Goal: Find specific page/section: Find specific page/section

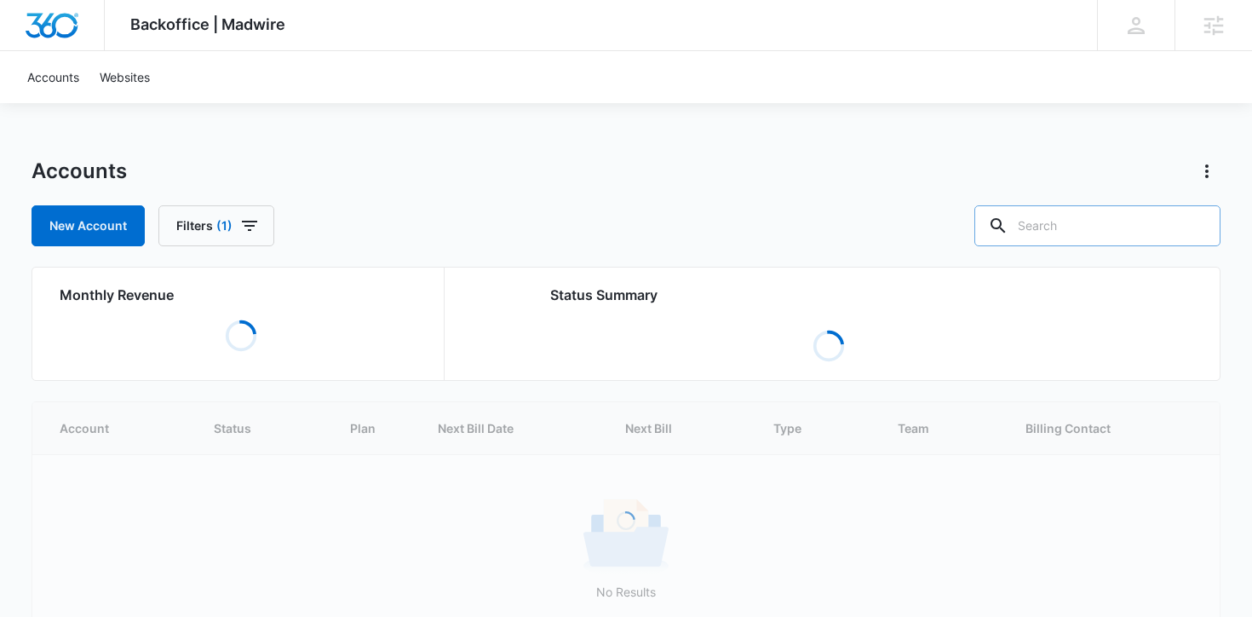
click at [1127, 220] on input "text" at bounding box center [1098, 225] width 246 height 41
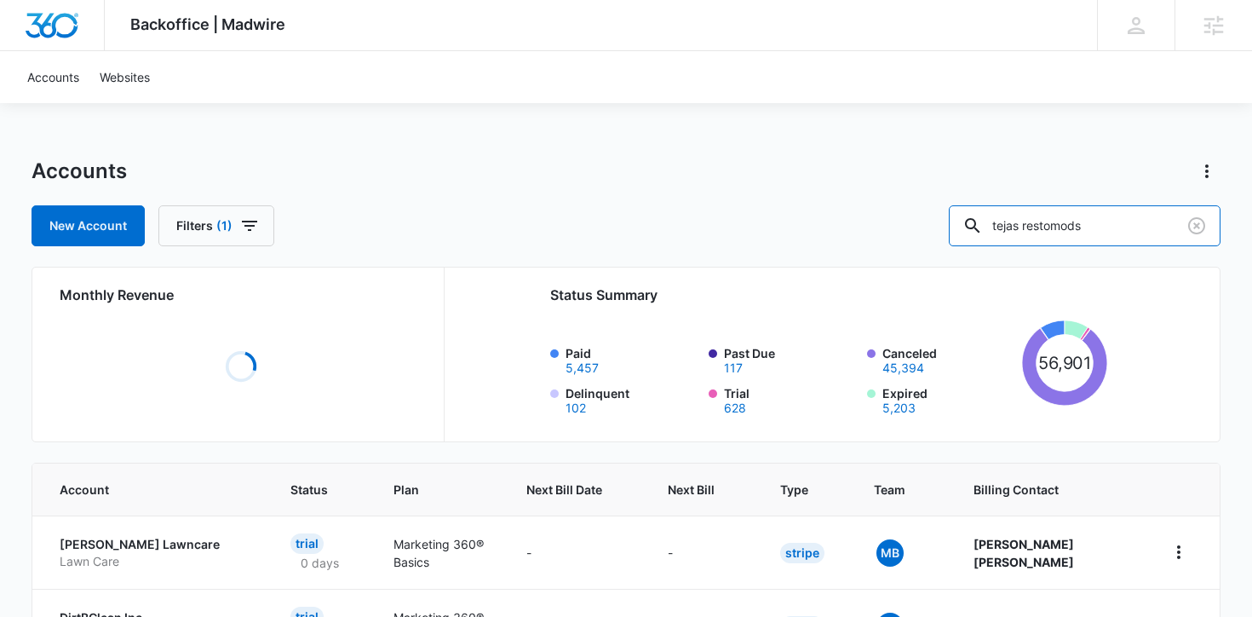
type input "tejas restomods"
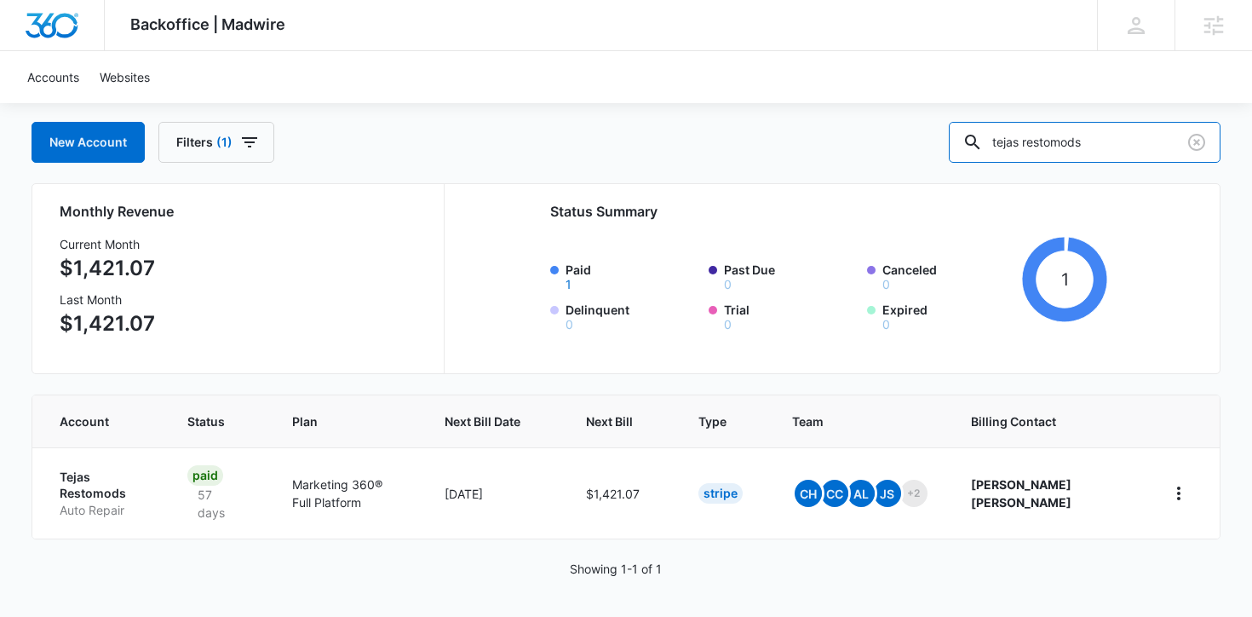
scroll to position [84, 0]
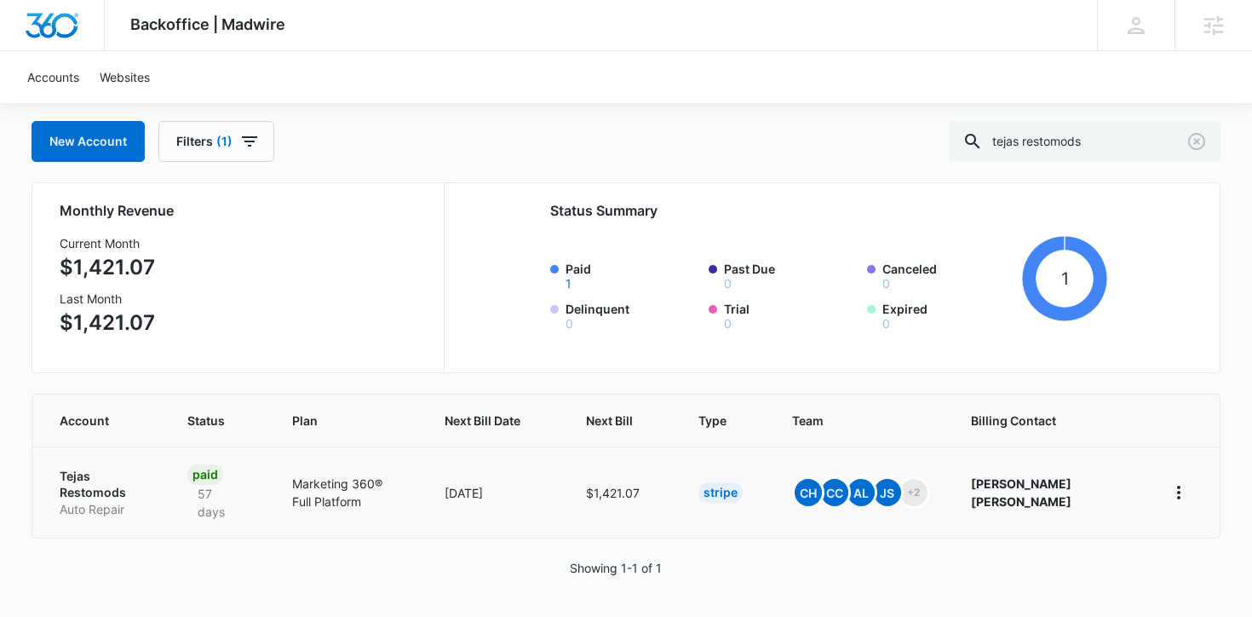
click at [86, 493] on p "Tejas Restomods" at bounding box center [103, 484] width 87 height 33
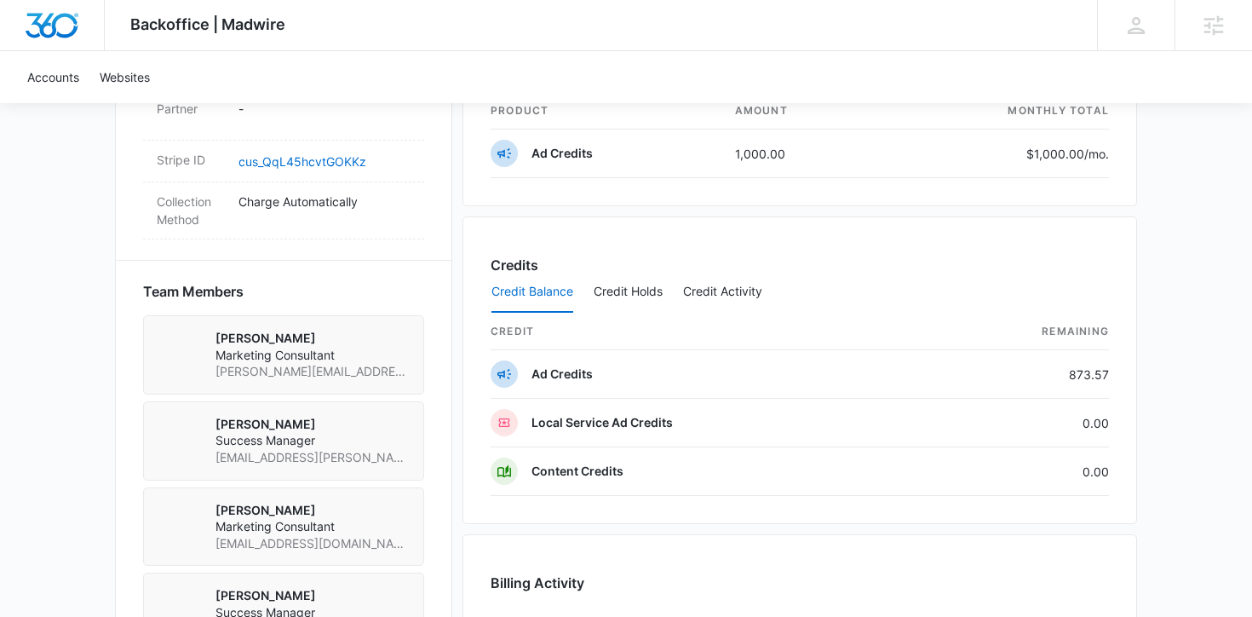
scroll to position [1386, 0]
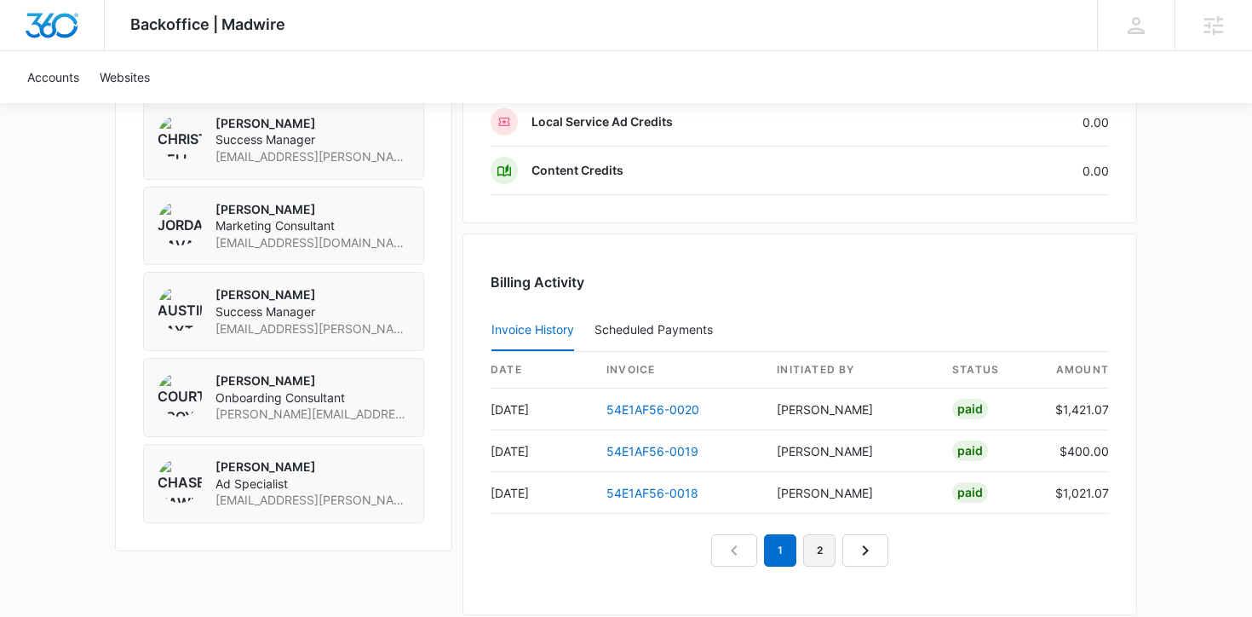
click at [825, 553] on link "2" at bounding box center [819, 550] width 32 height 32
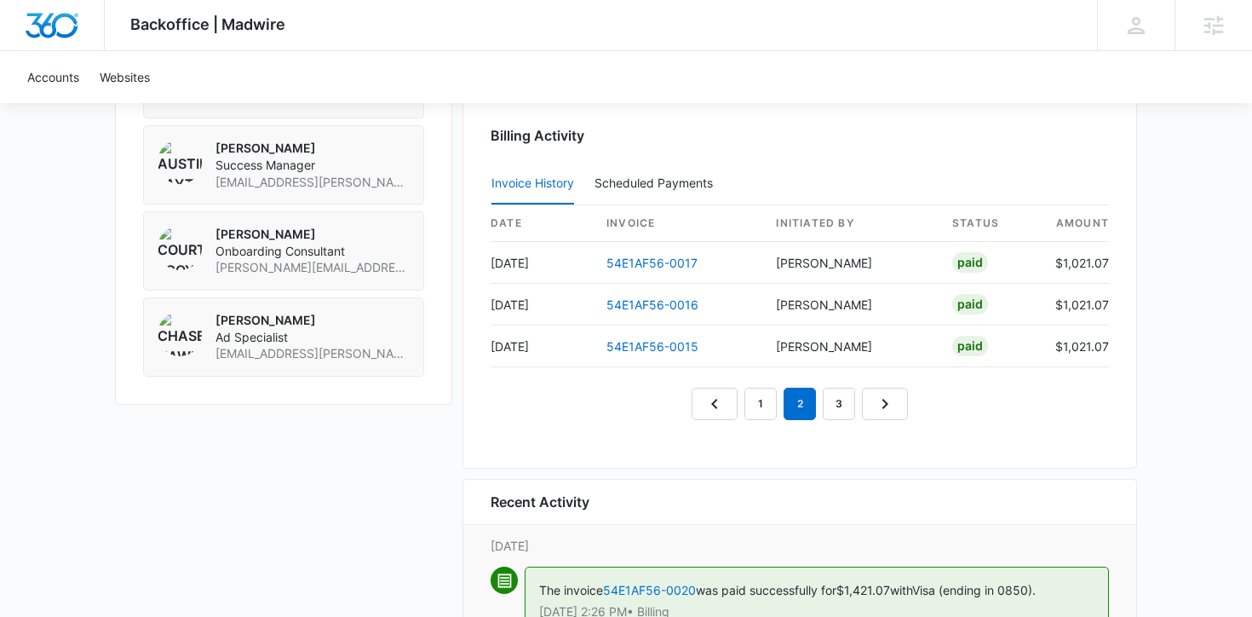
scroll to position [1568, 0]
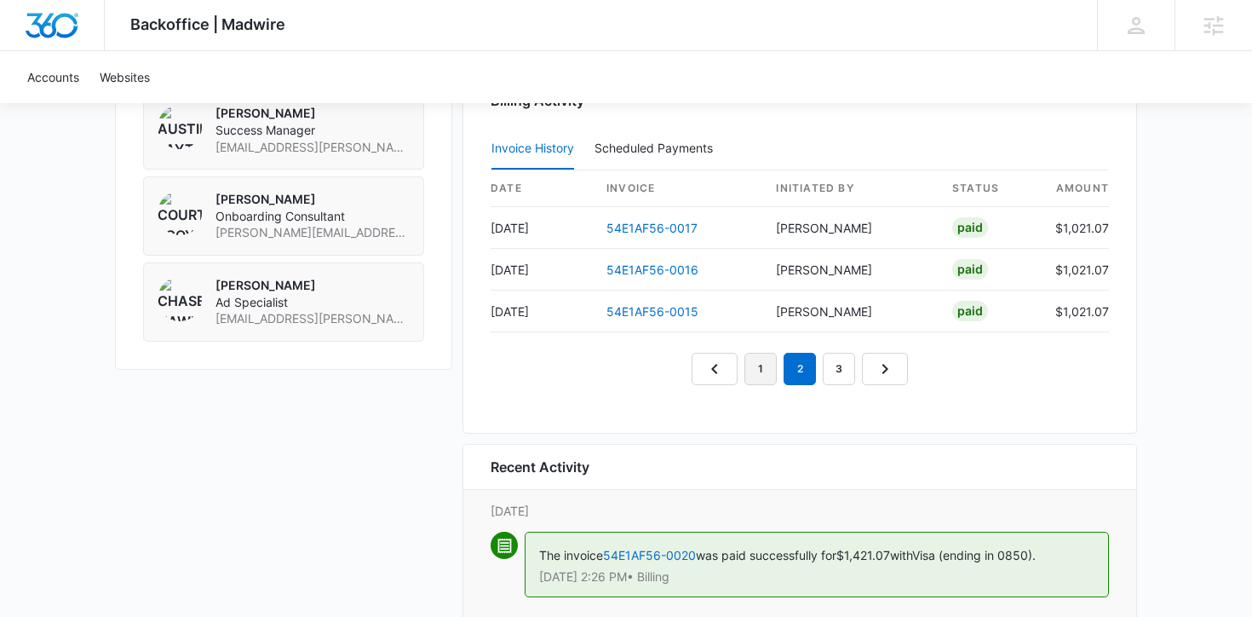
click at [756, 371] on link "1" at bounding box center [761, 369] width 32 height 32
click at [797, 371] on link "2" at bounding box center [800, 369] width 32 height 32
click at [839, 373] on link "3" at bounding box center [839, 369] width 32 height 32
